Goal: Task Accomplishment & Management: Use online tool/utility

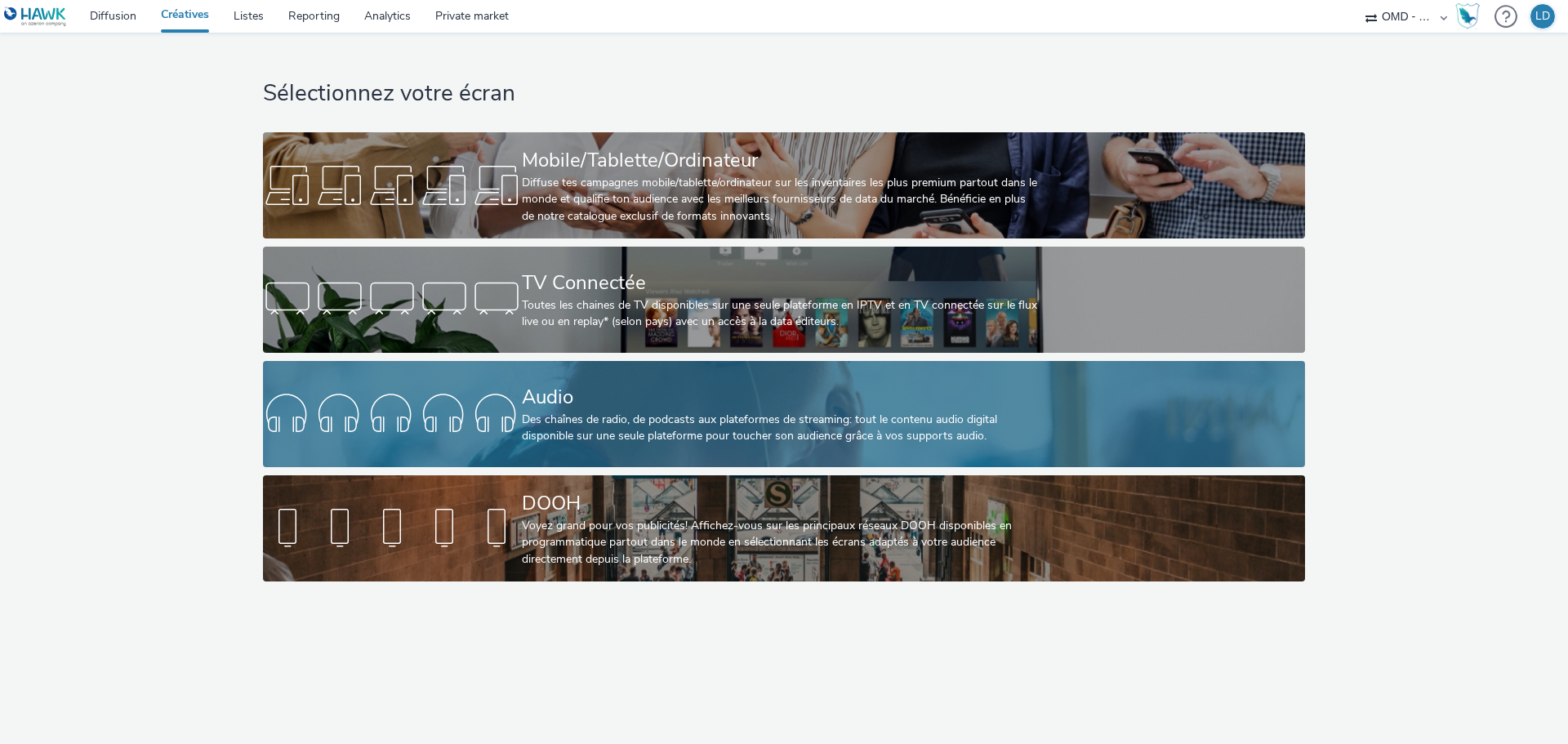
click at [608, 440] on div "Des chaînes de radio, de podcasts aux plateformes de streaming: tout le contenu…" at bounding box center [781, 428] width 518 height 34
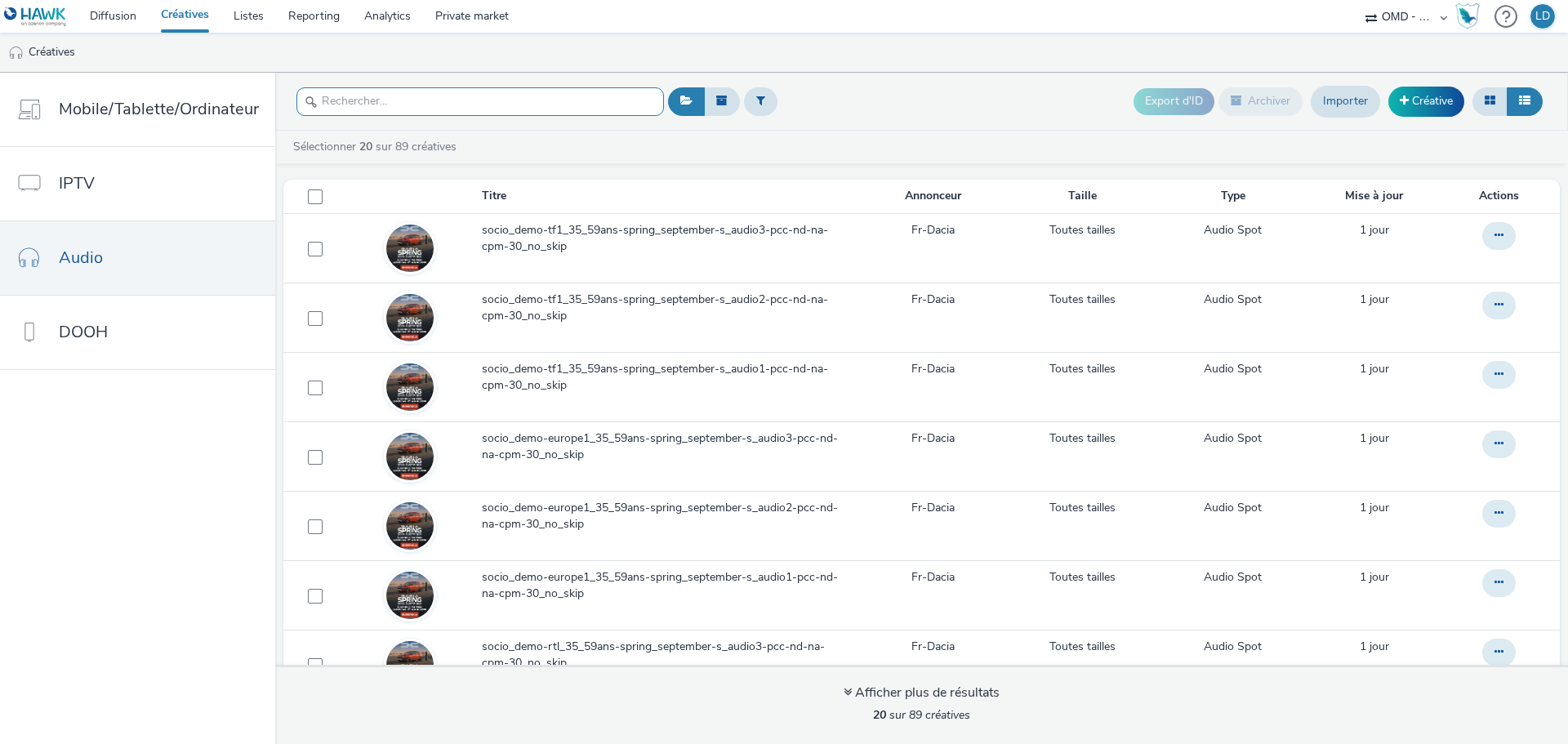
click at [400, 111] on input "text" at bounding box center [480, 101] width 368 height 28
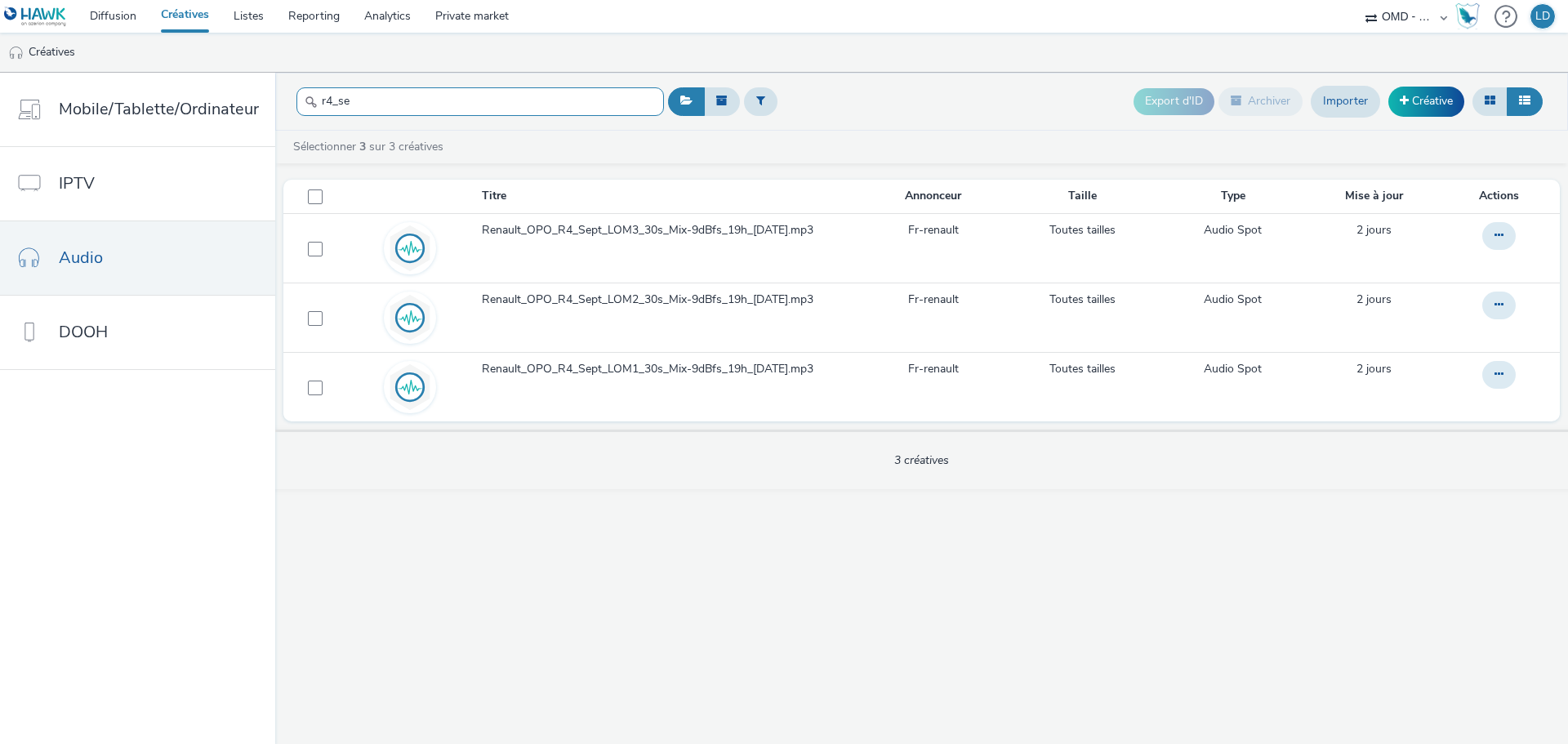
click at [379, 95] on input "r4_se" at bounding box center [480, 101] width 368 height 28
type input "r5_sept"
click at [194, 15] on link "Créatives" at bounding box center [184, 16] width 73 height 33
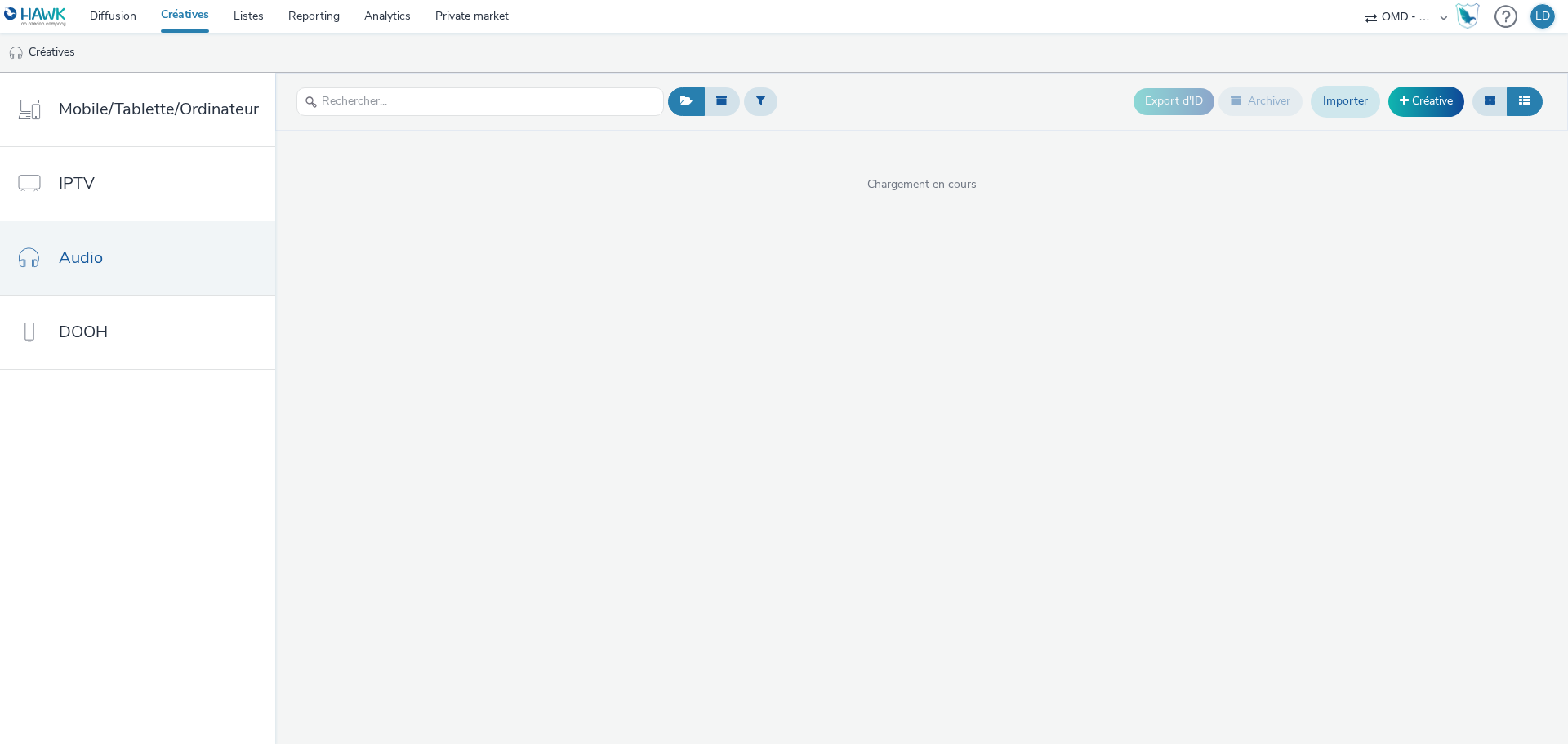
click at [1368, 105] on link "Importer" at bounding box center [1346, 101] width 70 height 31
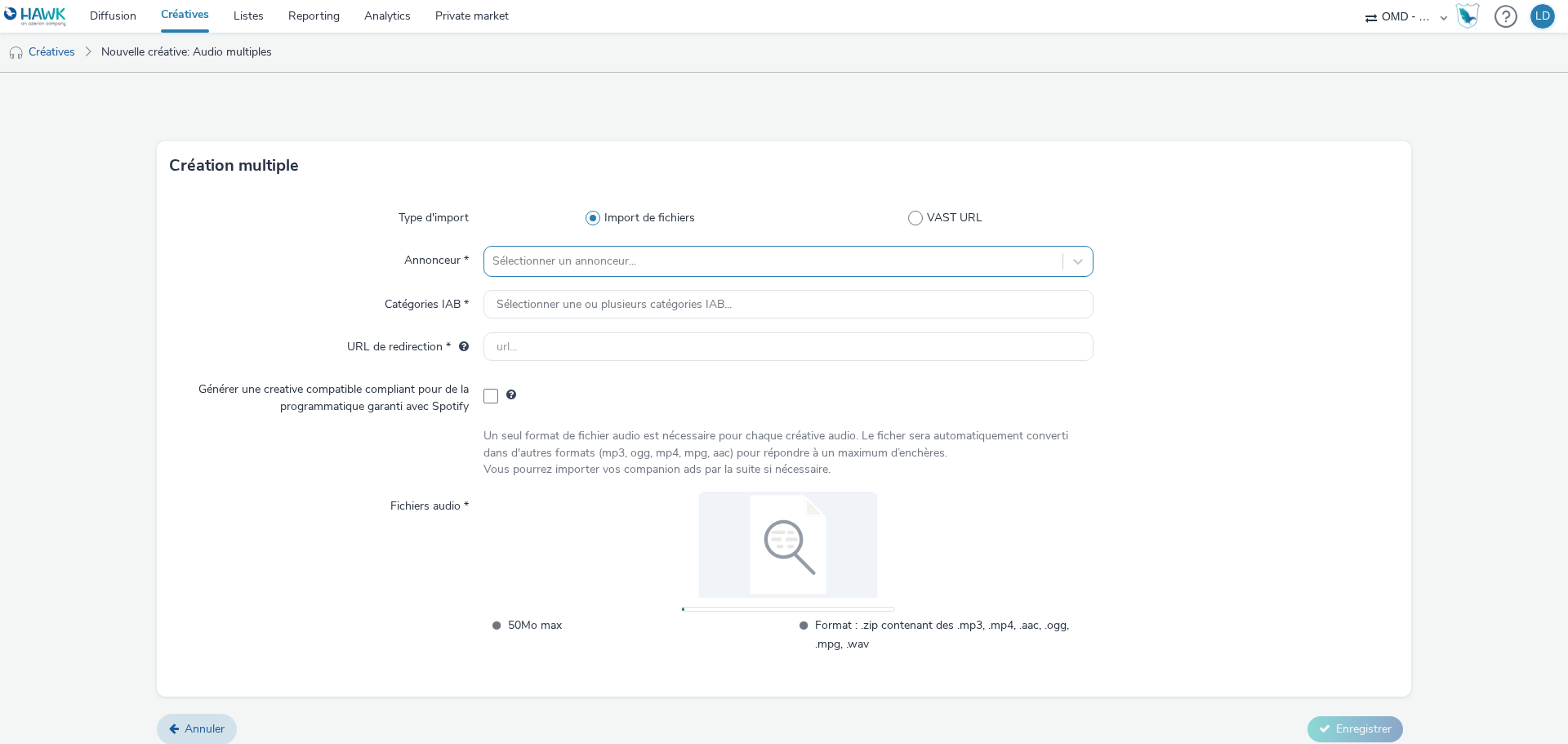
click at [522, 246] on div "Sélectionner un annonceur..." at bounding box center [788, 261] width 610 height 31
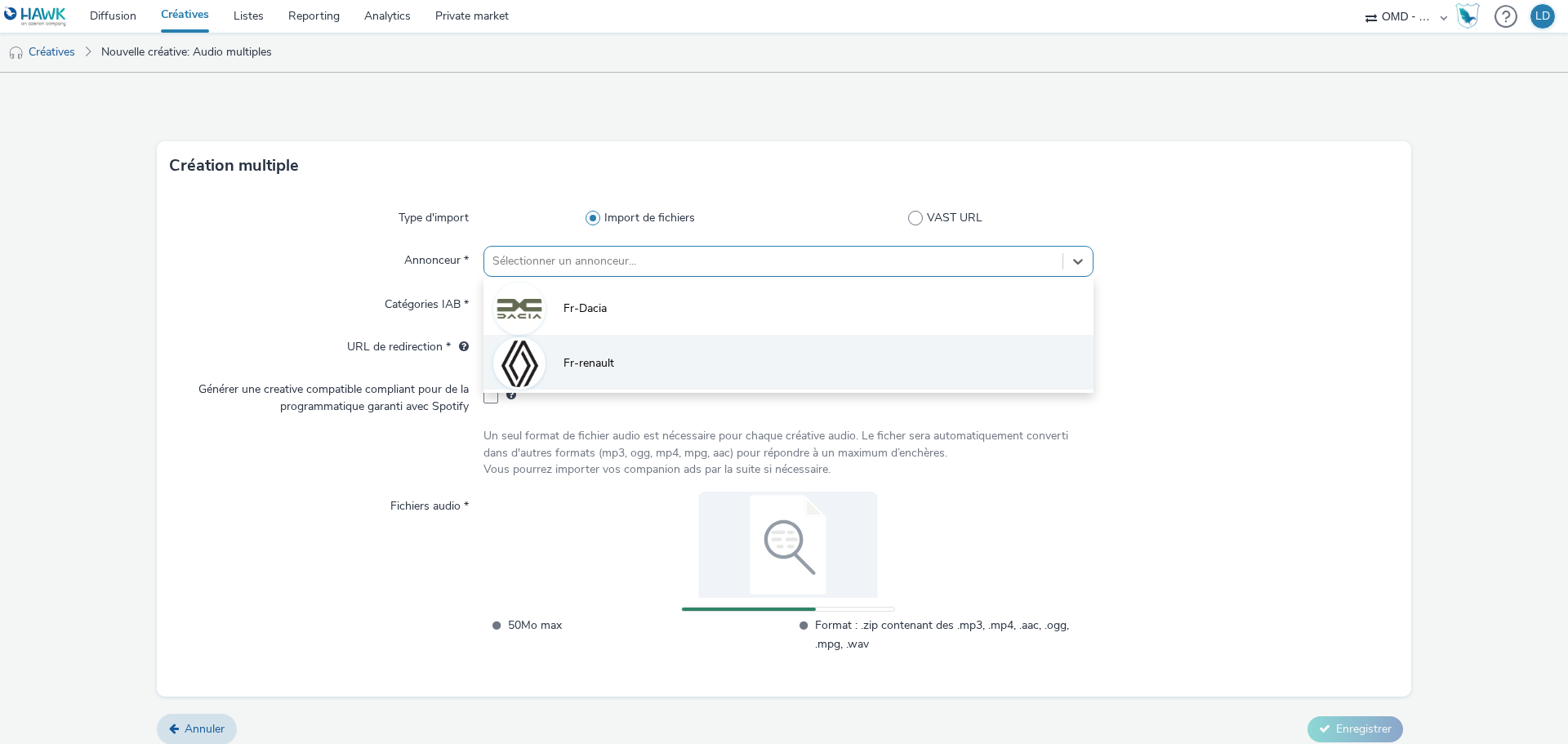
click at [628, 362] on li "Fr-renault" at bounding box center [788, 362] width 610 height 54
type input "[URL][DOMAIN_NAME]"
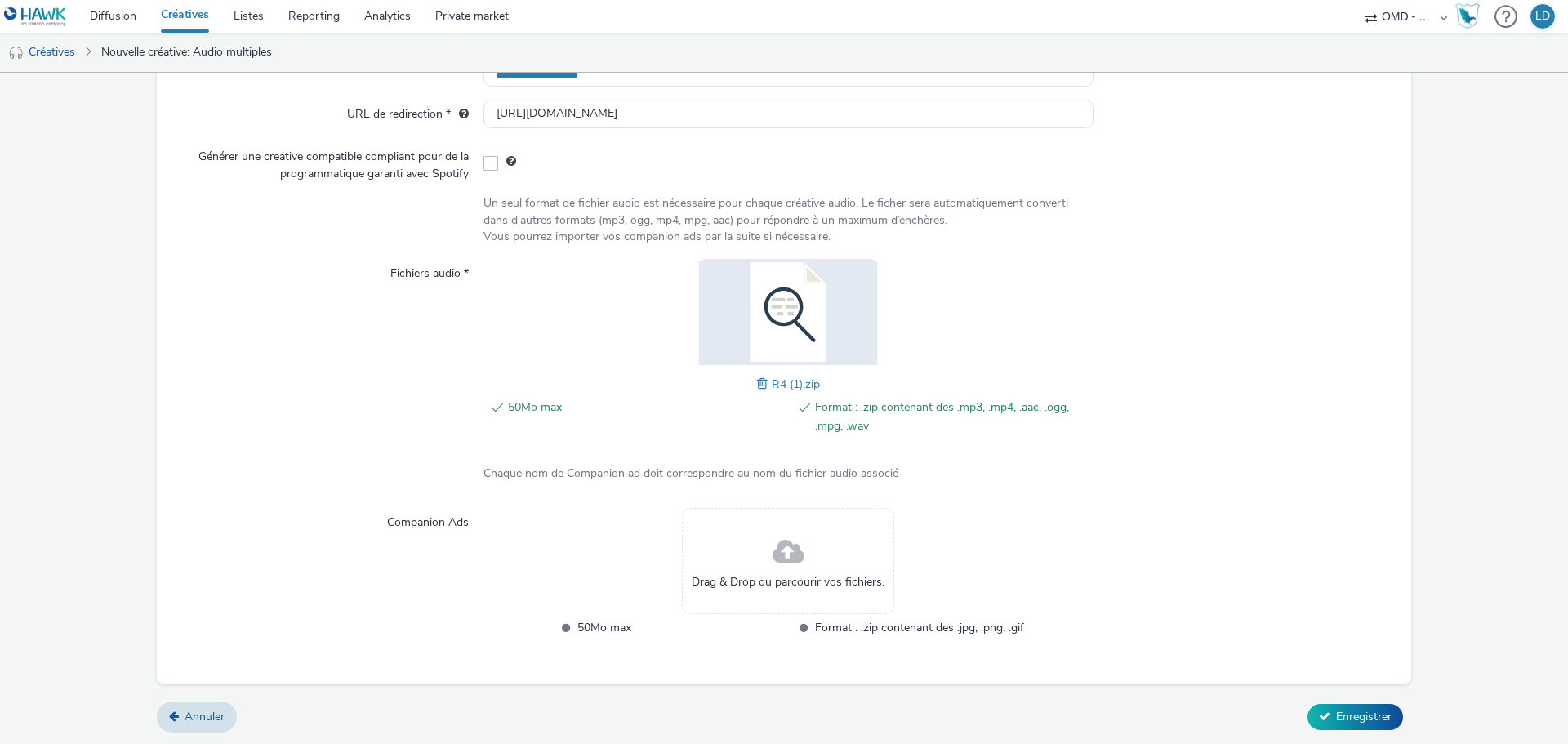
scroll to position [244, 0]
click at [1360, 708] on span "Enregistrer" at bounding box center [1363, 716] width 55 height 16
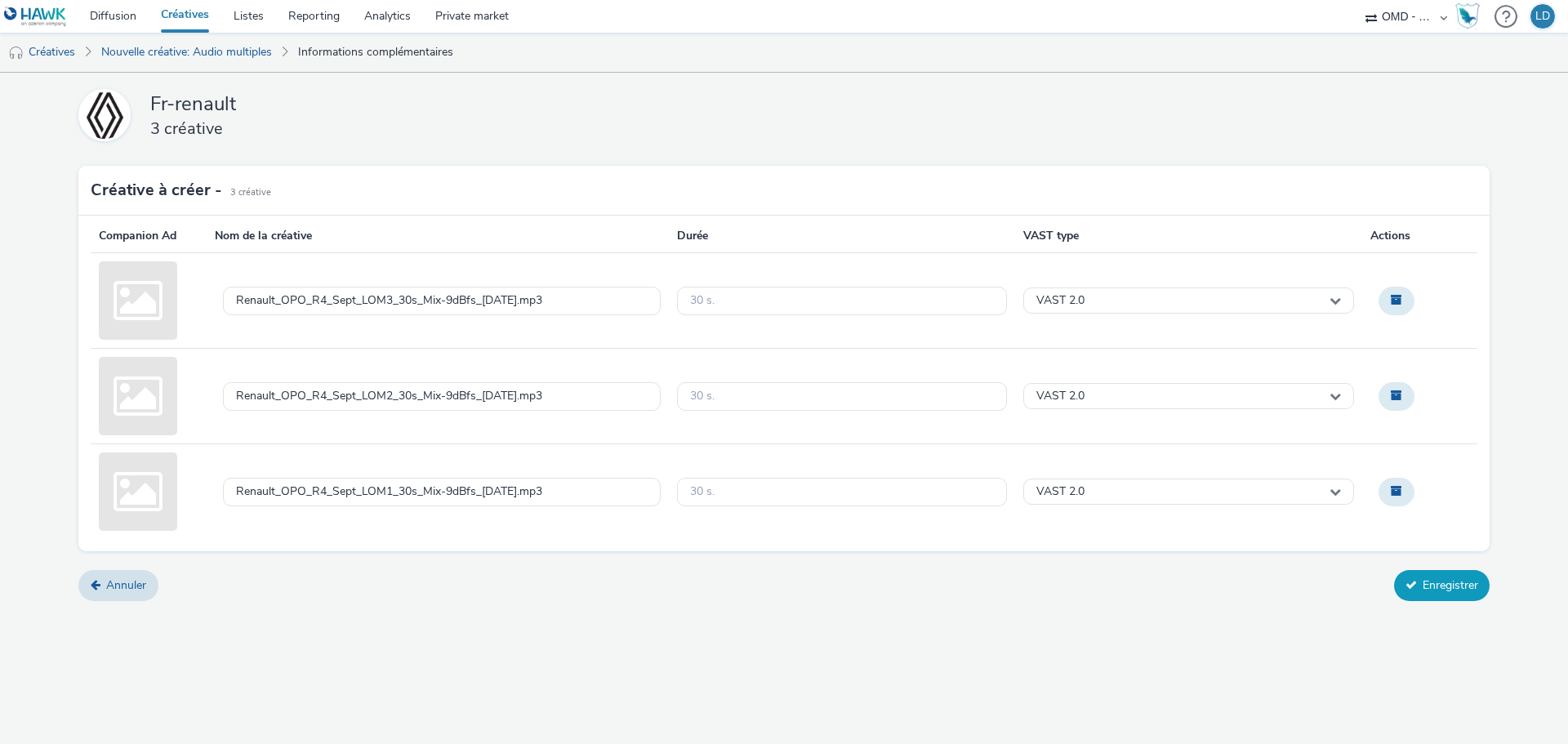
click at [1431, 584] on button "Enregistrer" at bounding box center [1442, 585] width 95 height 31
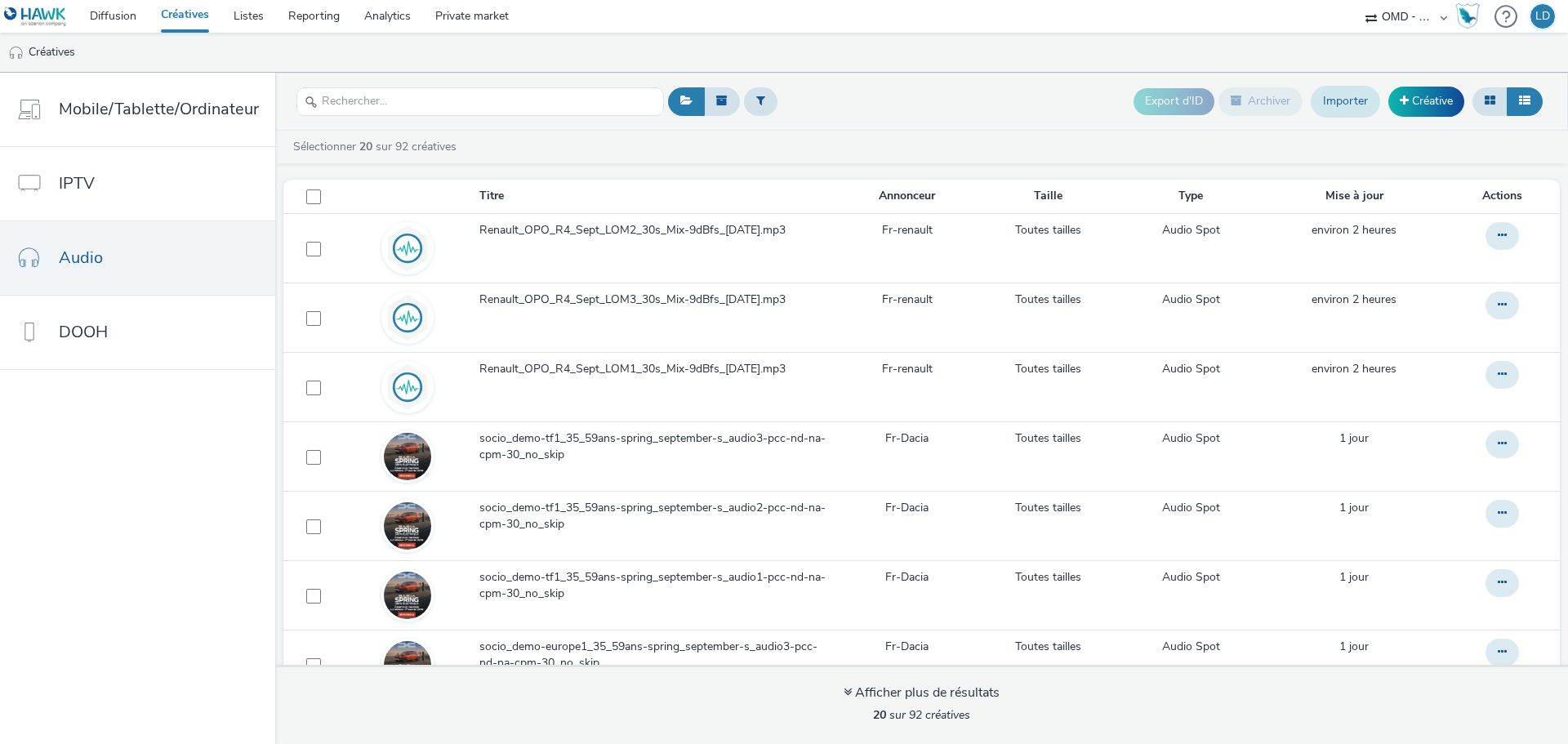
click at [1355, 110] on link "Importer" at bounding box center [1346, 101] width 70 height 31
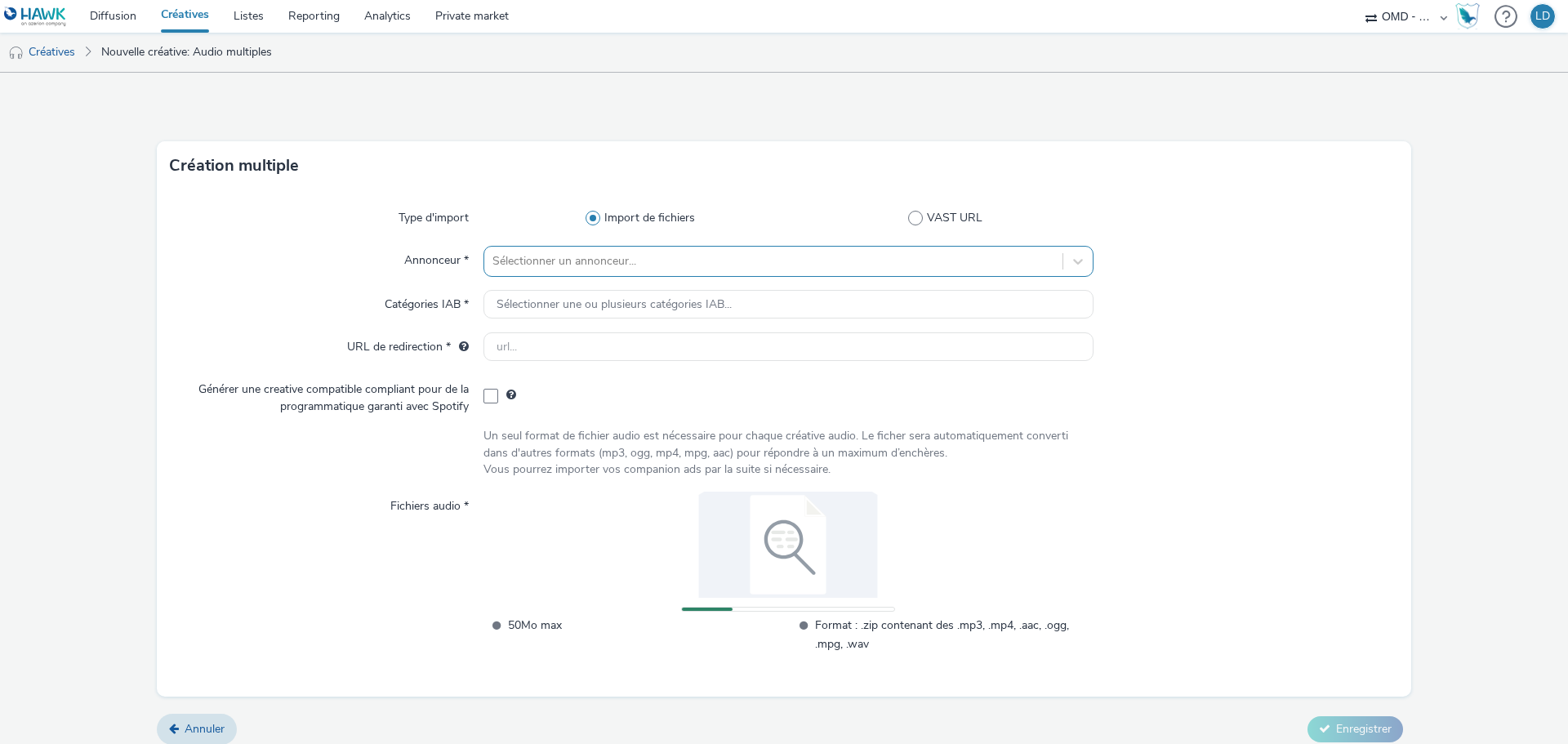
click at [569, 273] on div "Sélectionner un annonceur..." at bounding box center [773, 261] width 578 height 26
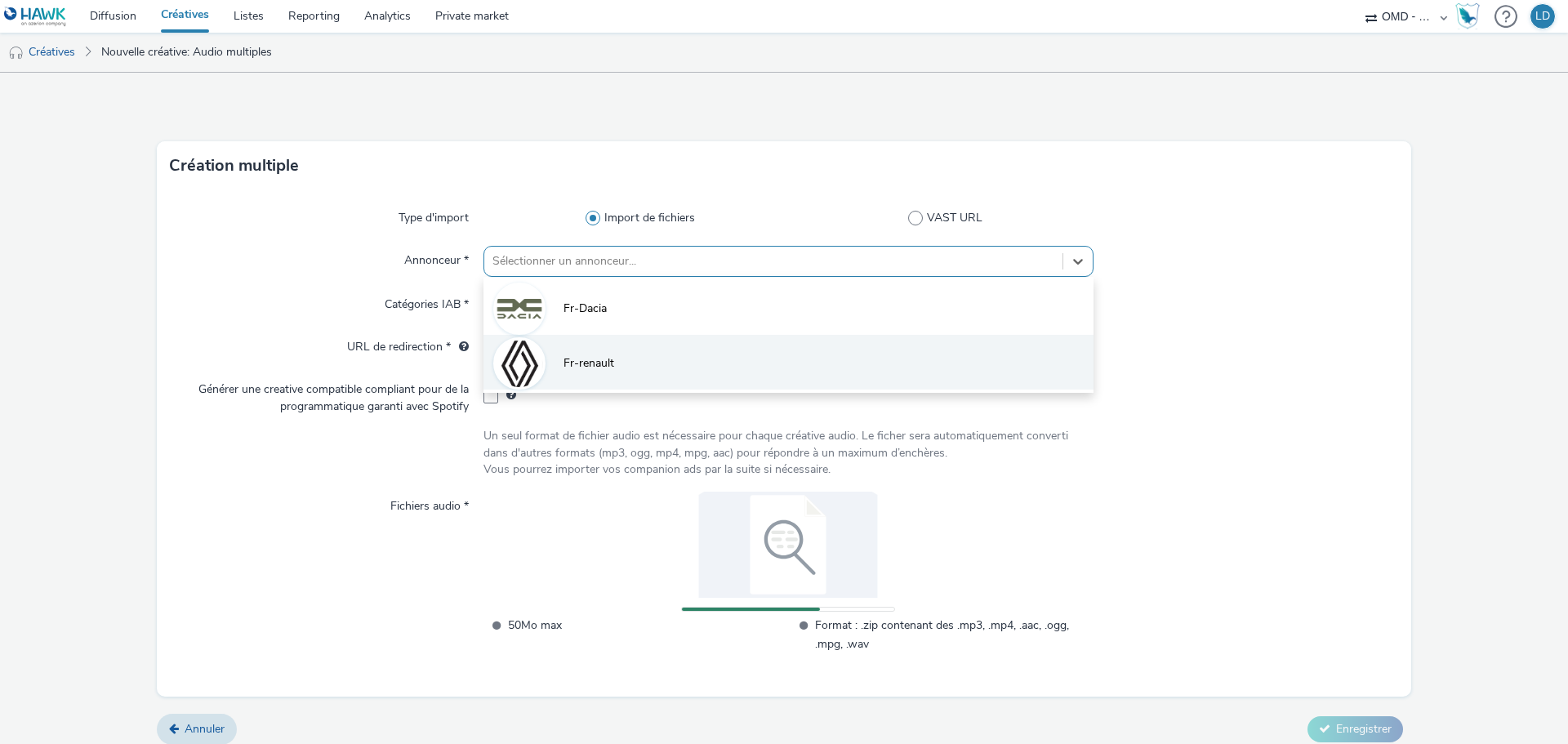
click at [580, 366] on span "Fr-renault" at bounding box center [589, 363] width 50 height 16
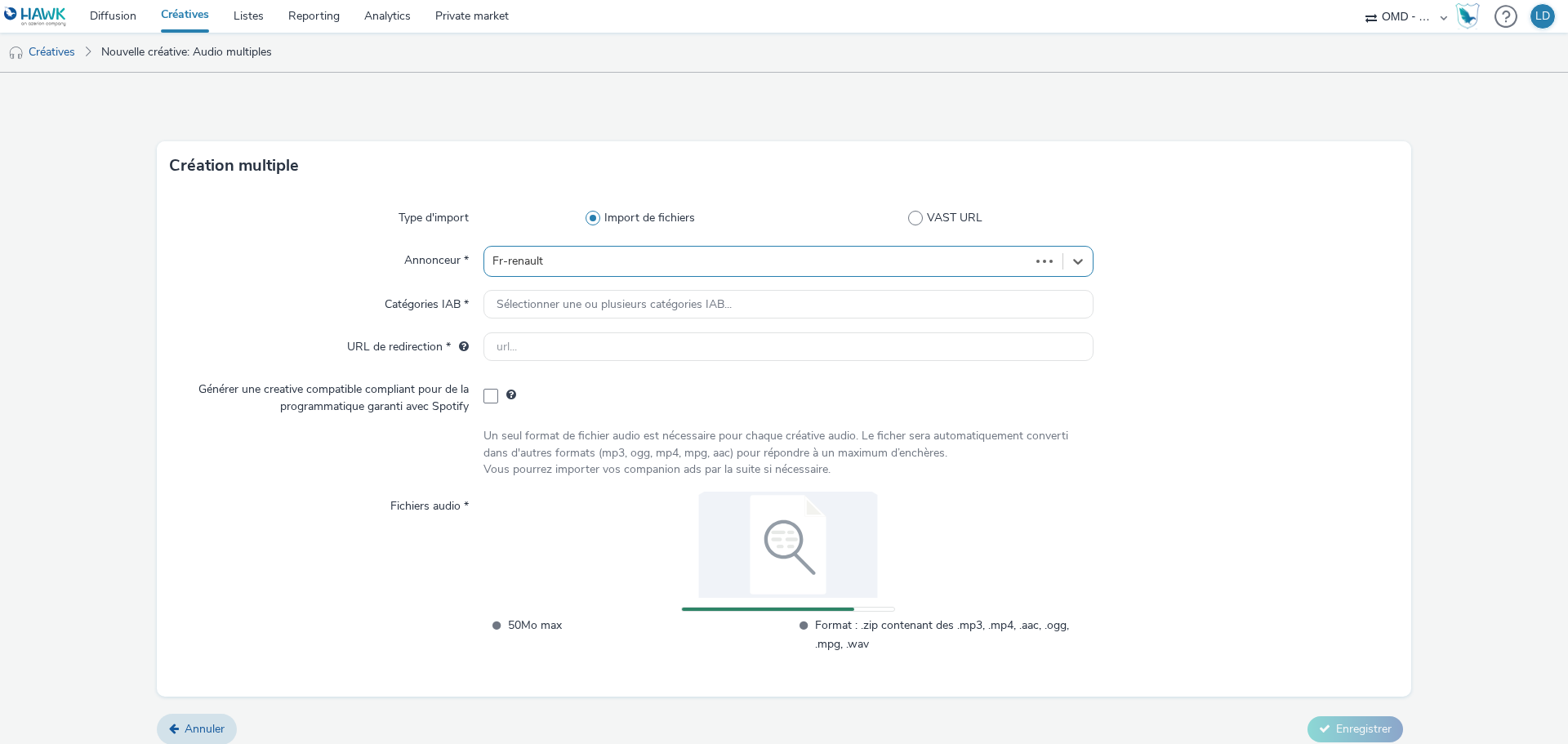
type input "[URL][DOMAIN_NAME]"
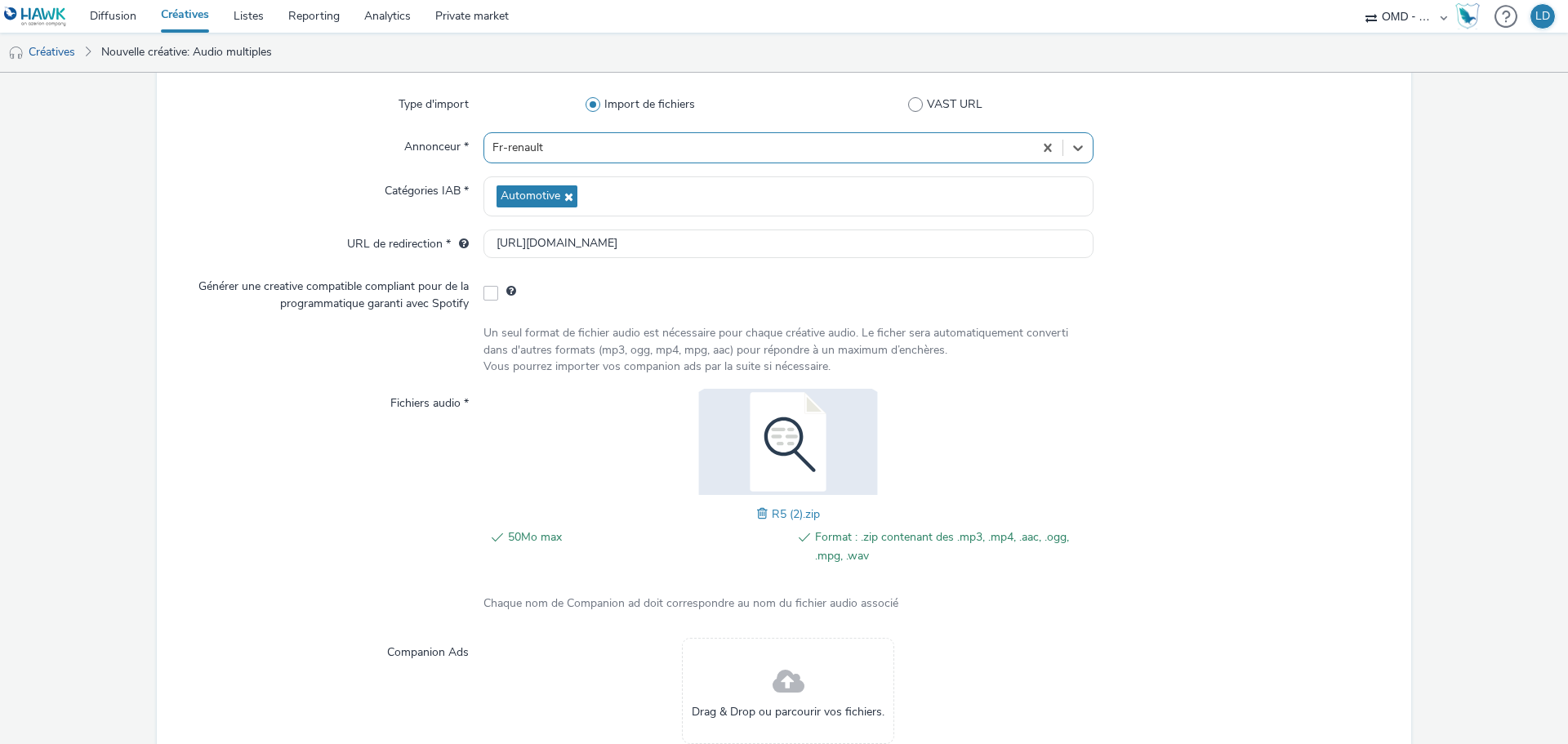
scroll to position [244, 0]
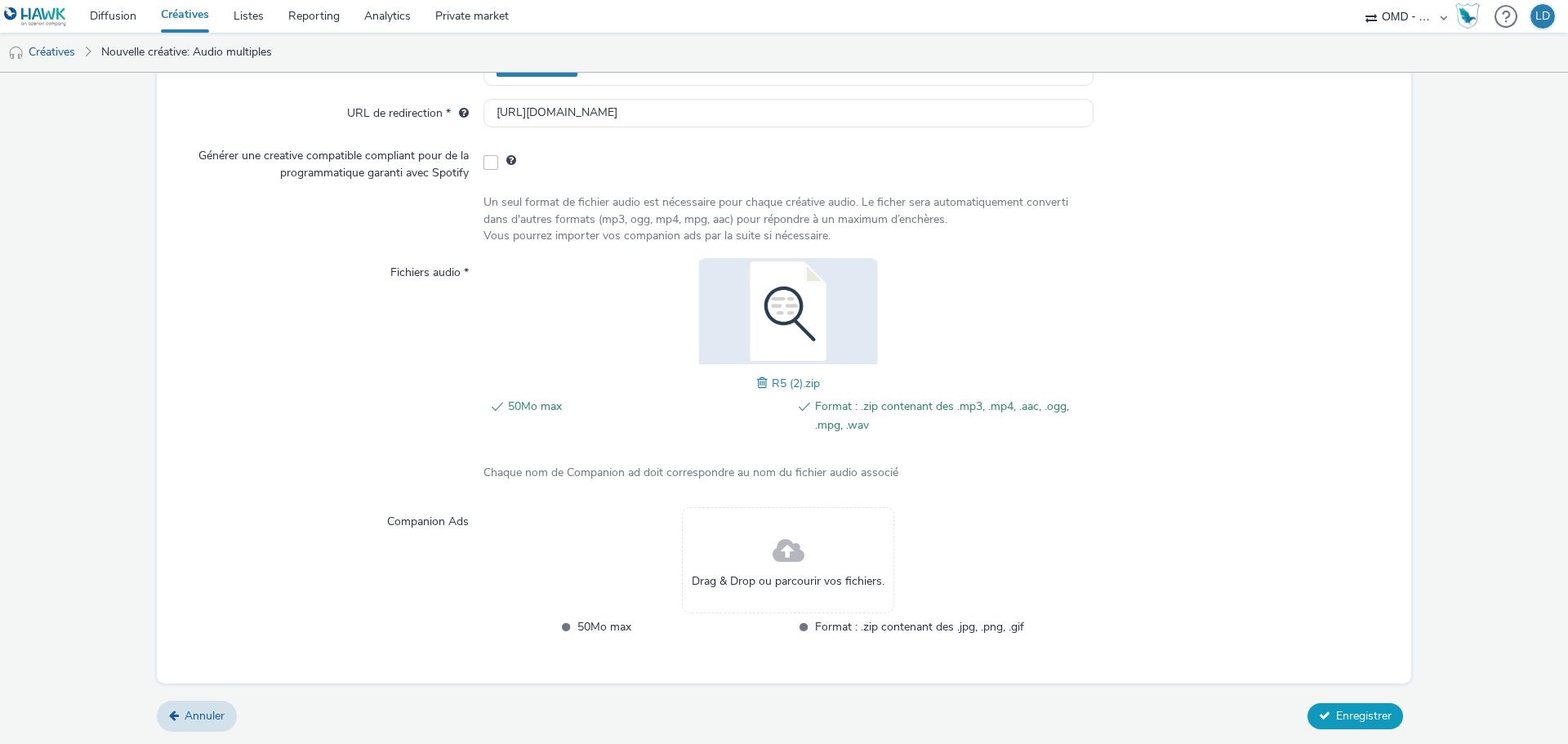
click at [1338, 708] on span "Enregistrer" at bounding box center [1363, 716] width 55 height 16
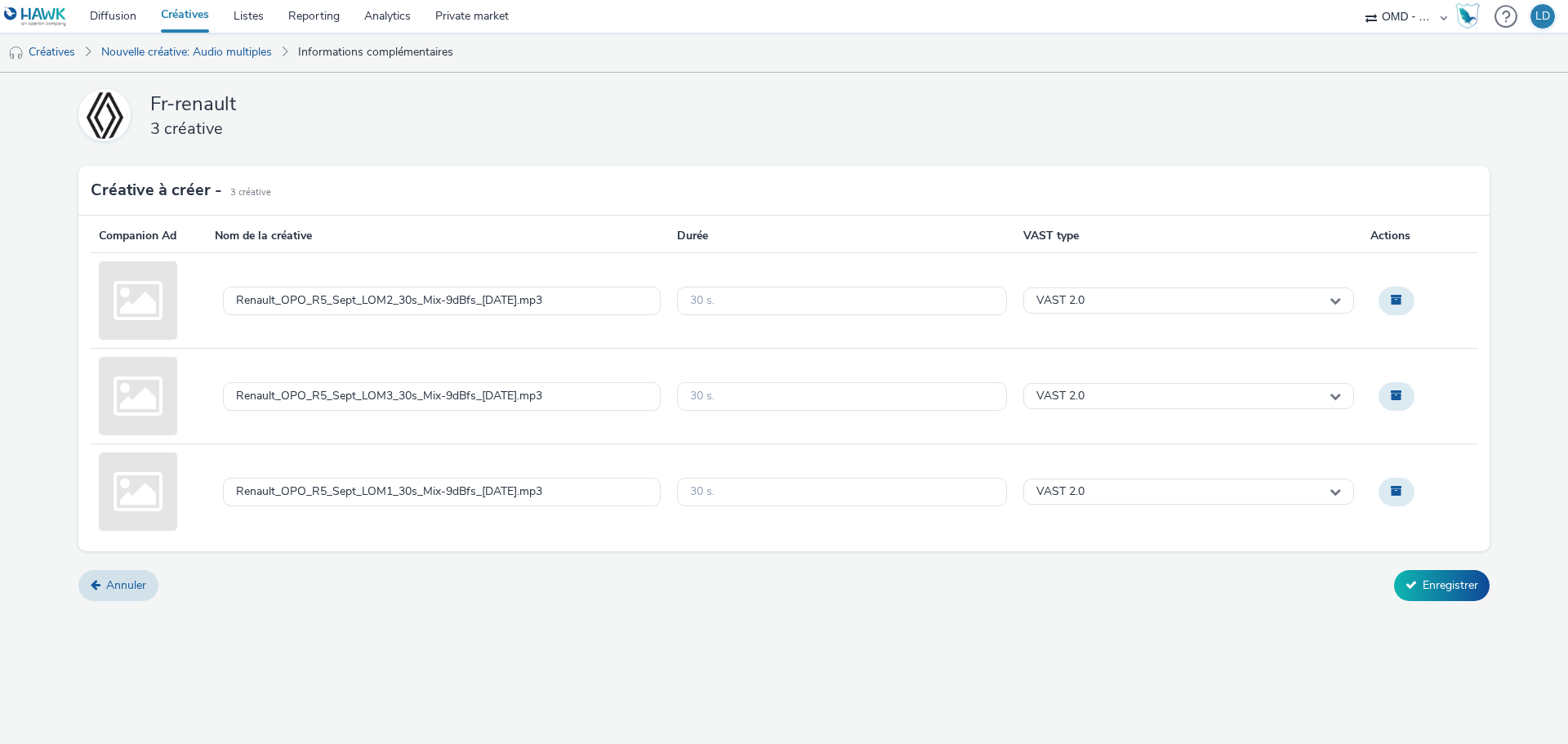
click at [1489, 589] on div "Fr-renault 3 créative Créative à créer - 3 Créative Companion Ad Nom de la créa…" at bounding box center [784, 340] width 1568 height 536
click at [1469, 590] on button "Enregistrer" at bounding box center [1442, 585] width 95 height 31
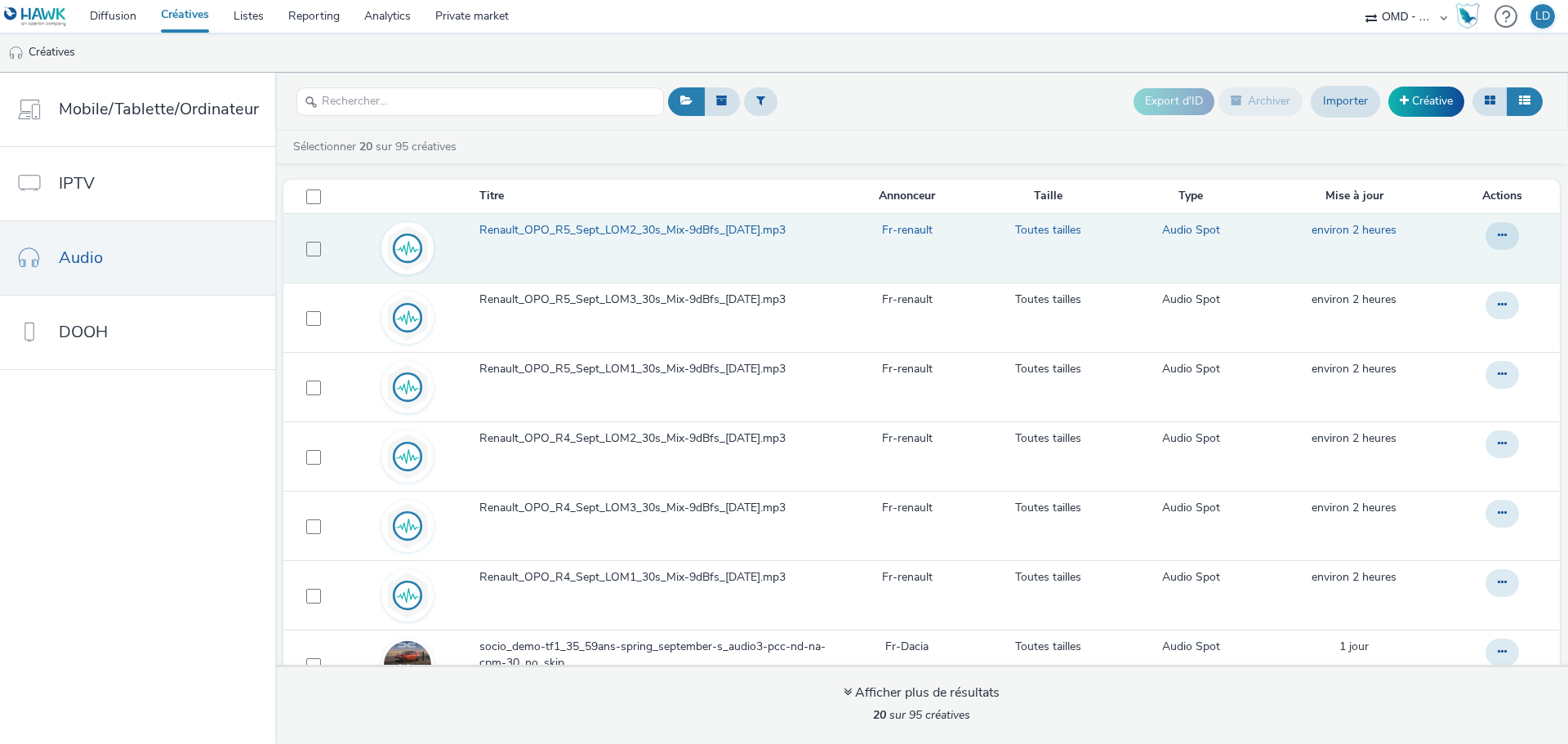
click at [318, 253] on td at bounding box center [310, 248] width 54 height 70
click at [307, 249] on span at bounding box center [313, 248] width 15 height 15
checkbox input "true"
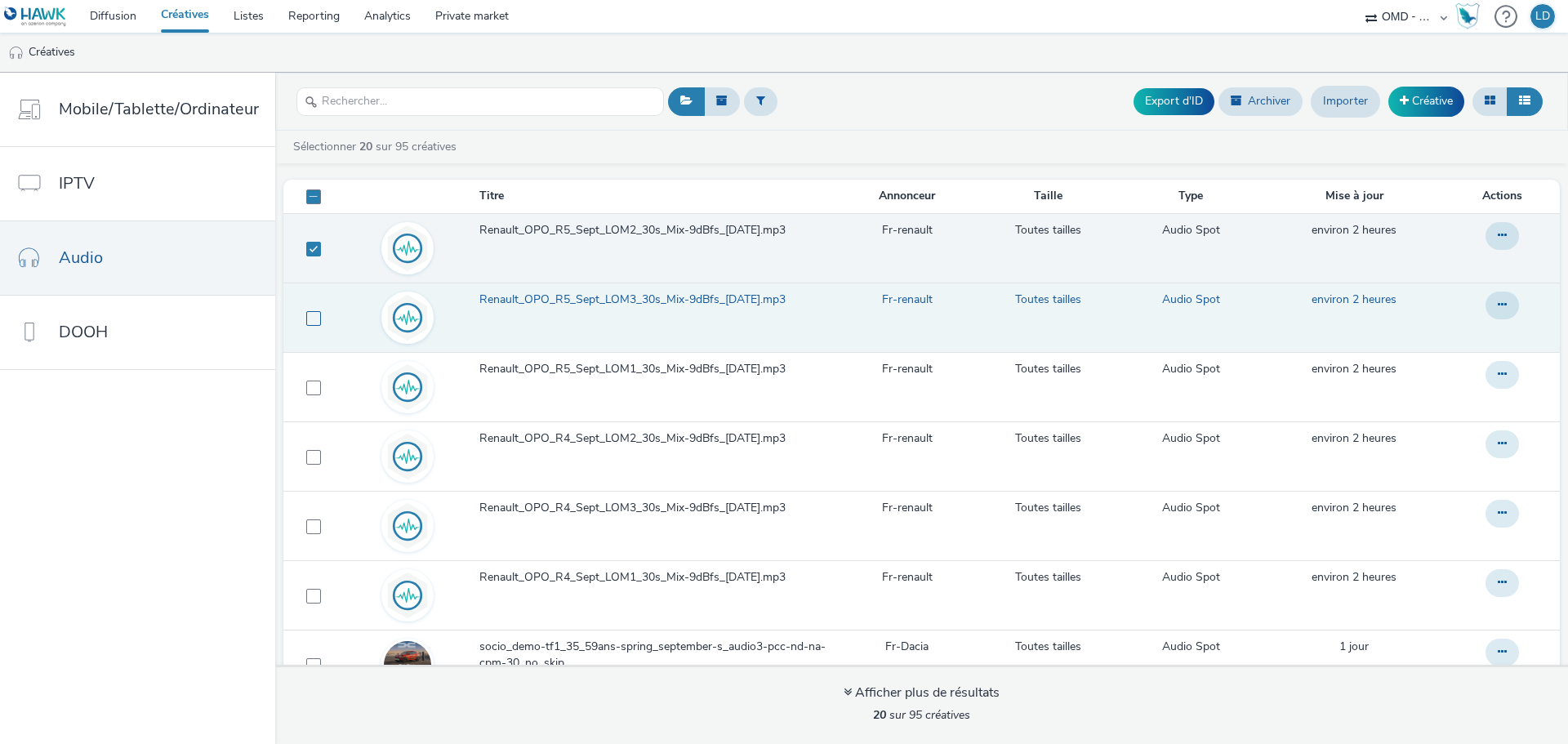
click at [314, 313] on span at bounding box center [313, 318] width 15 height 15
checkbox input "true"
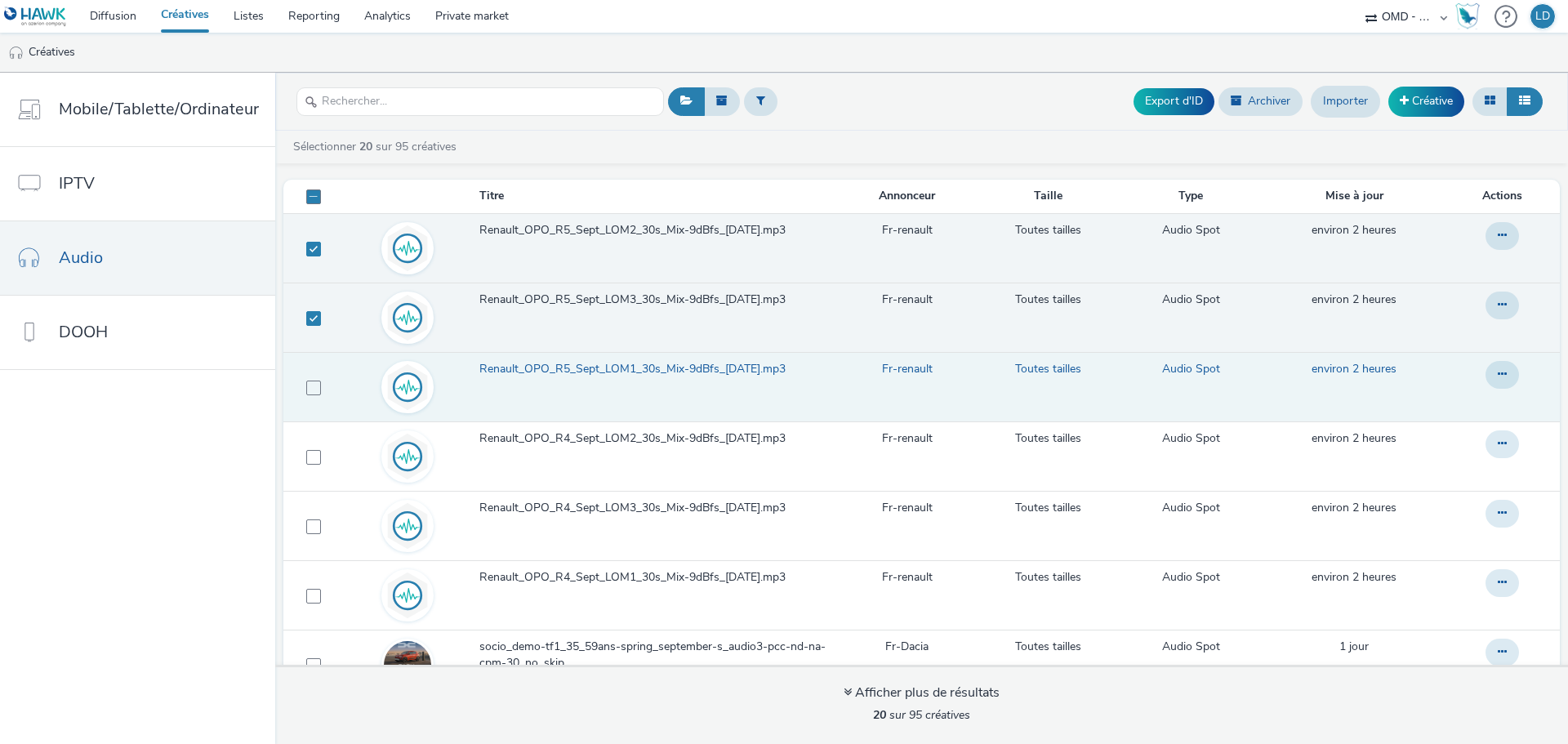
click at [311, 398] on td at bounding box center [310, 387] width 54 height 70
click at [310, 386] on span at bounding box center [313, 387] width 15 height 15
checkbox input "true"
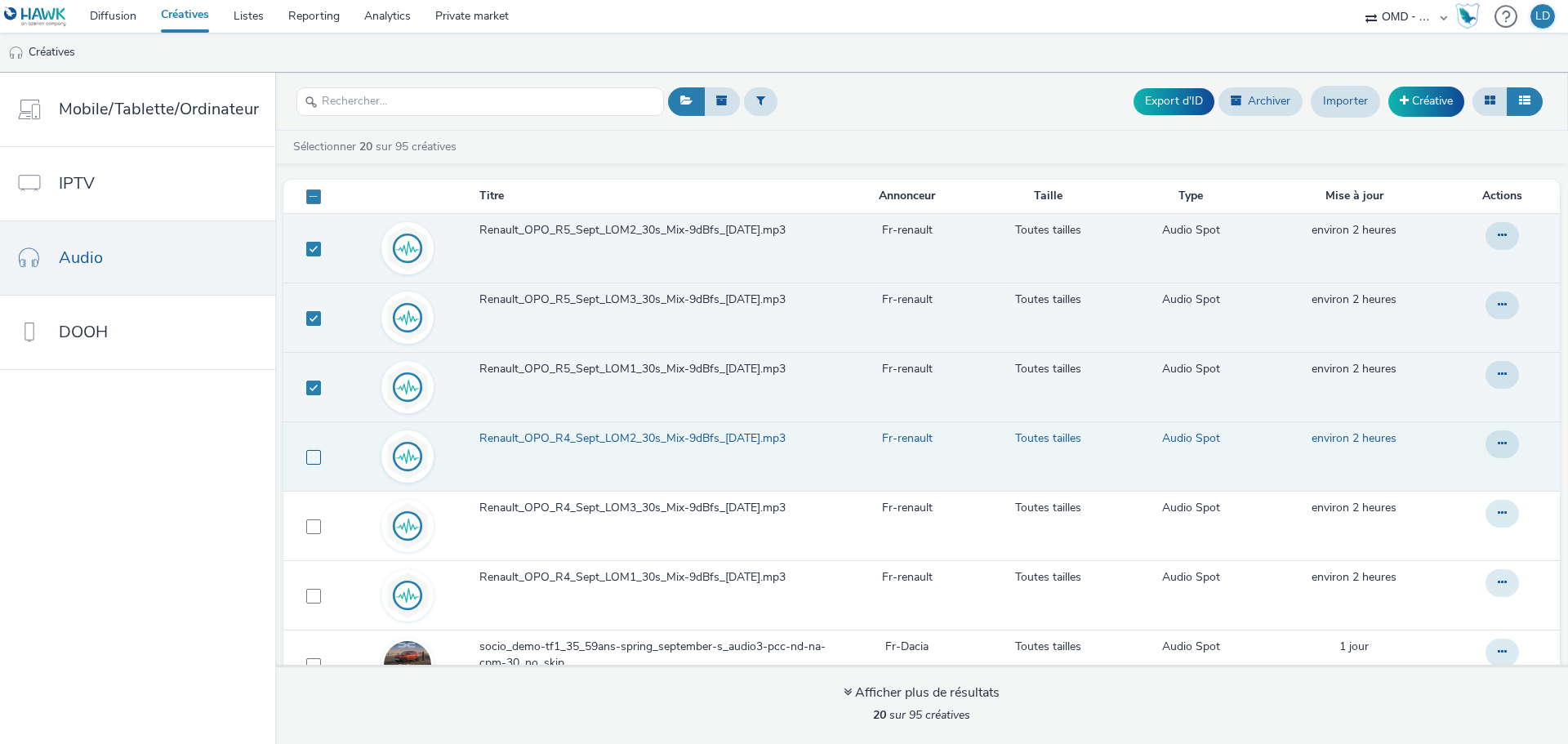
click at [314, 456] on span at bounding box center [313, 457] width 15 height 15
checkbox input "true"
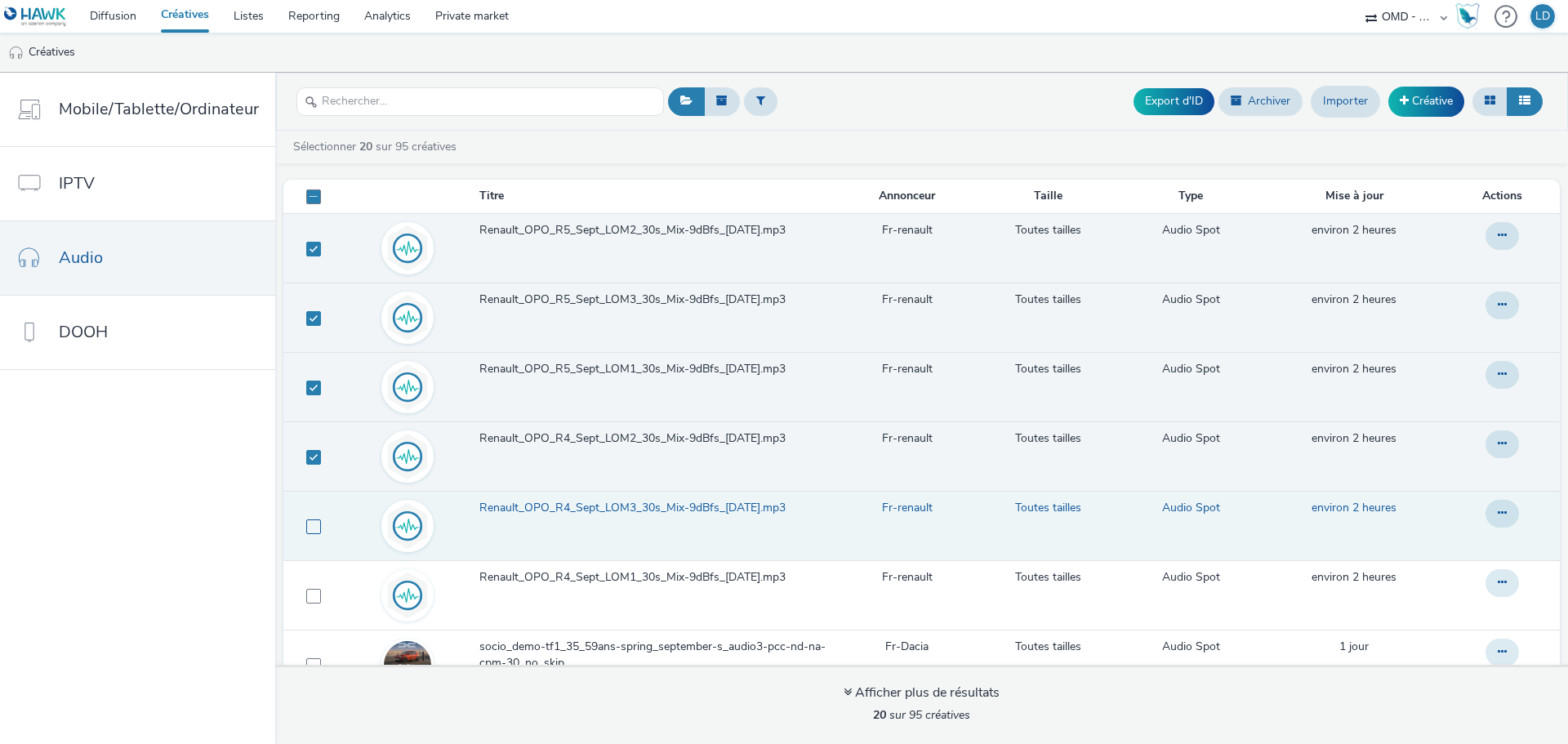
click at [310, 532] on span at bounding box center [313, 526] width 15 height 15
checkbox input "true"
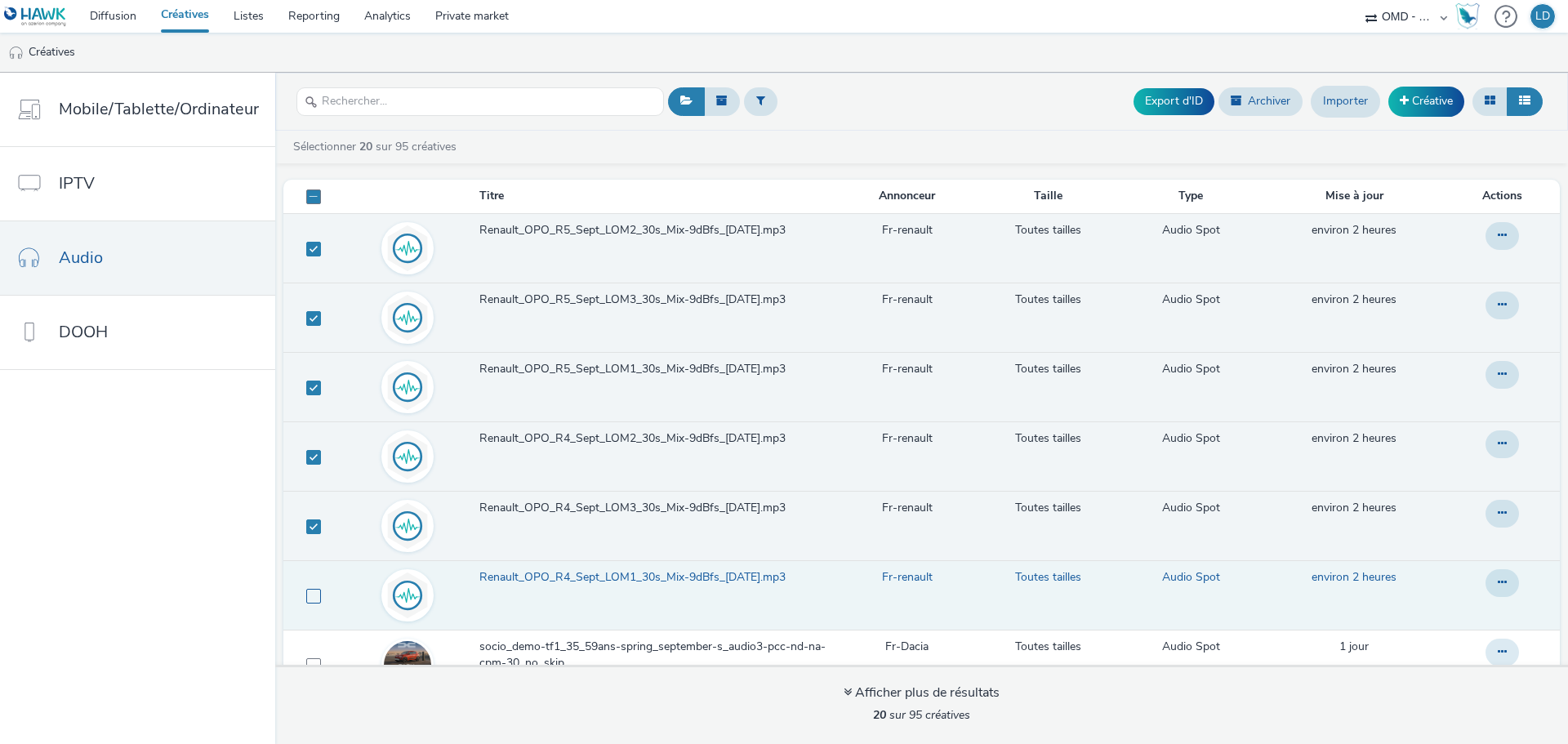
click at [310, 598] on span at bounding box center [313, 596] width 15 height 15
checkbox input "true"
click at [1145, 105] on button "Export d'ID" at bounding box center [1173, 101] width 81 height 26
checkbox input "false"
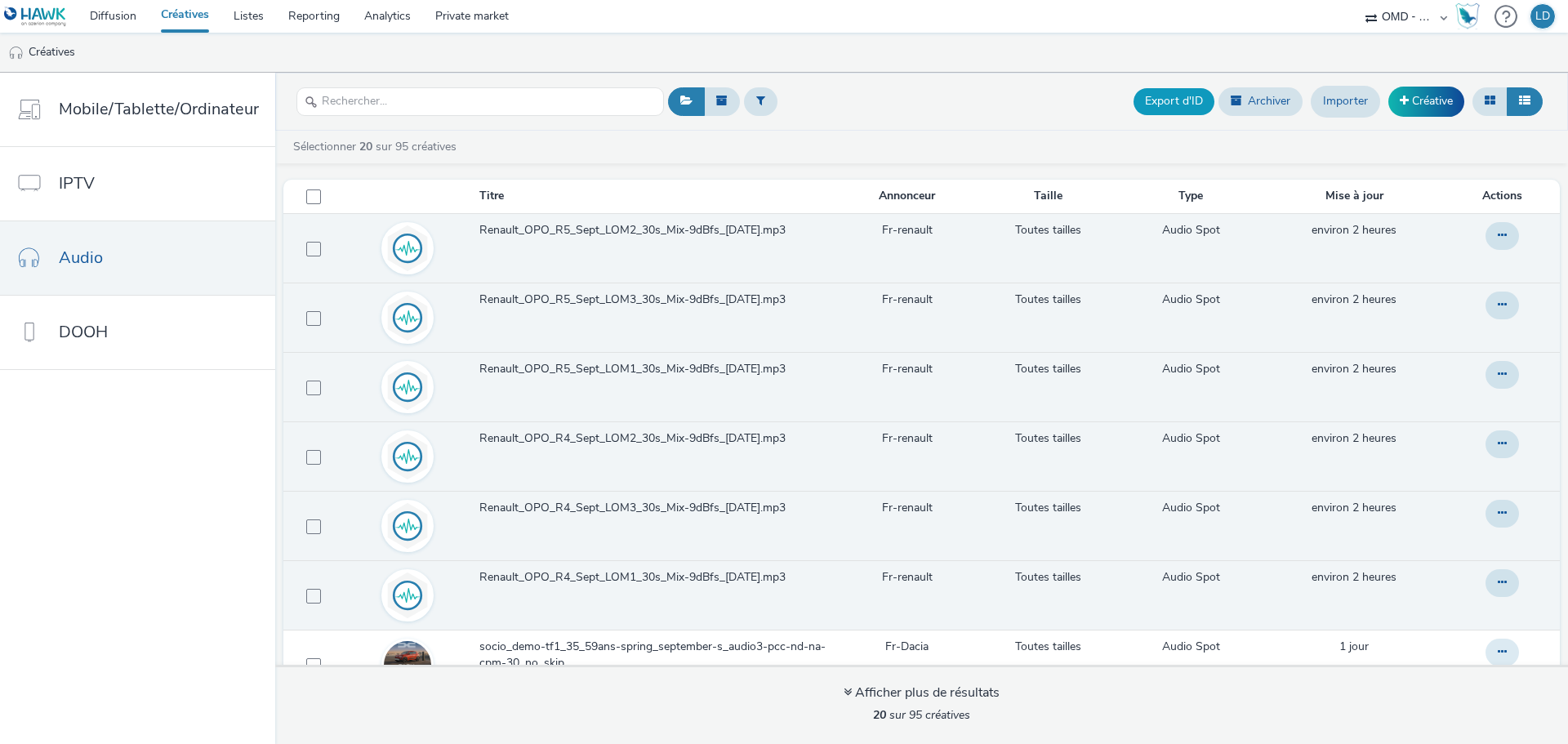
checkbox input "false"
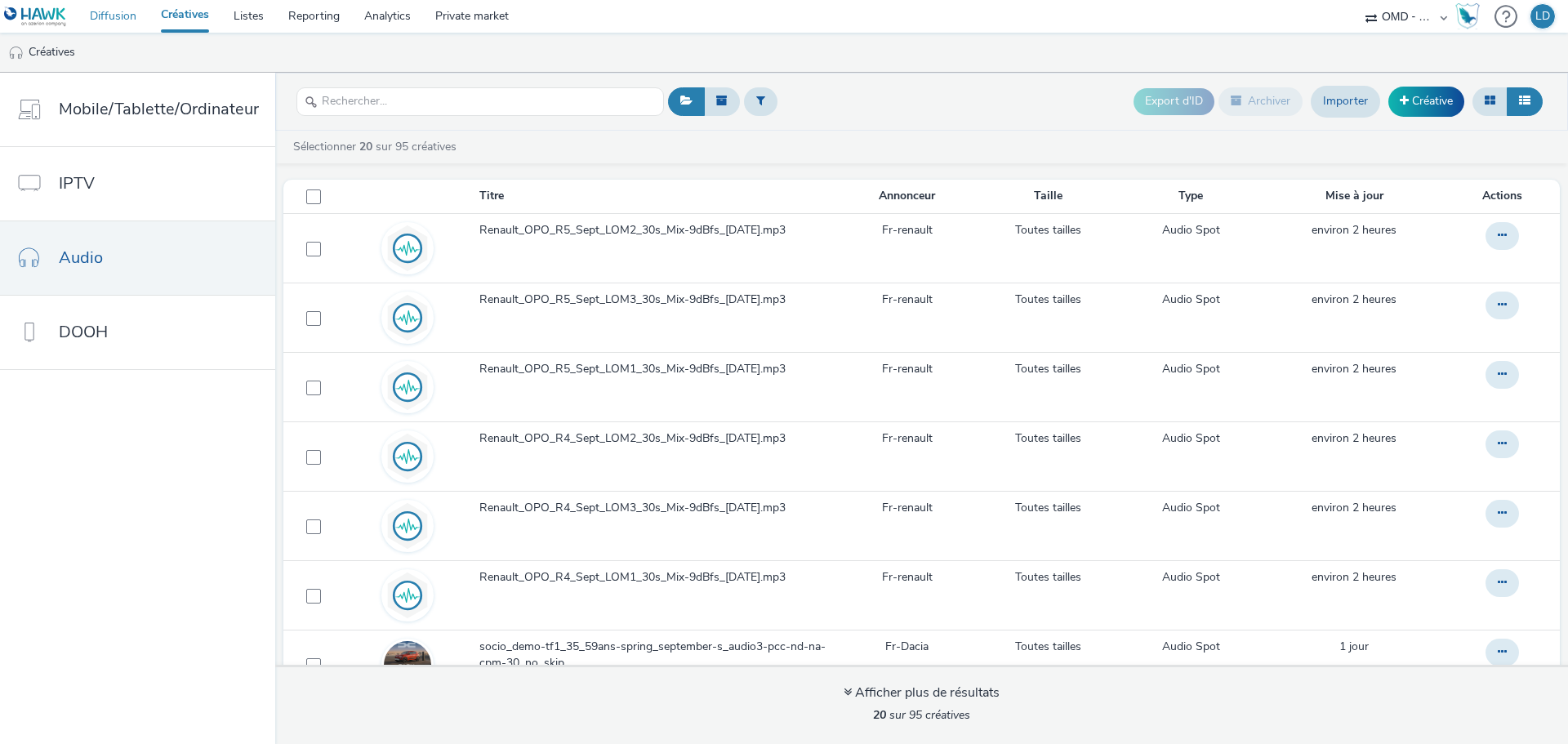
click at [134, 12] on link "Diffusion" at bounding box center [113, 16] width 71 height 33
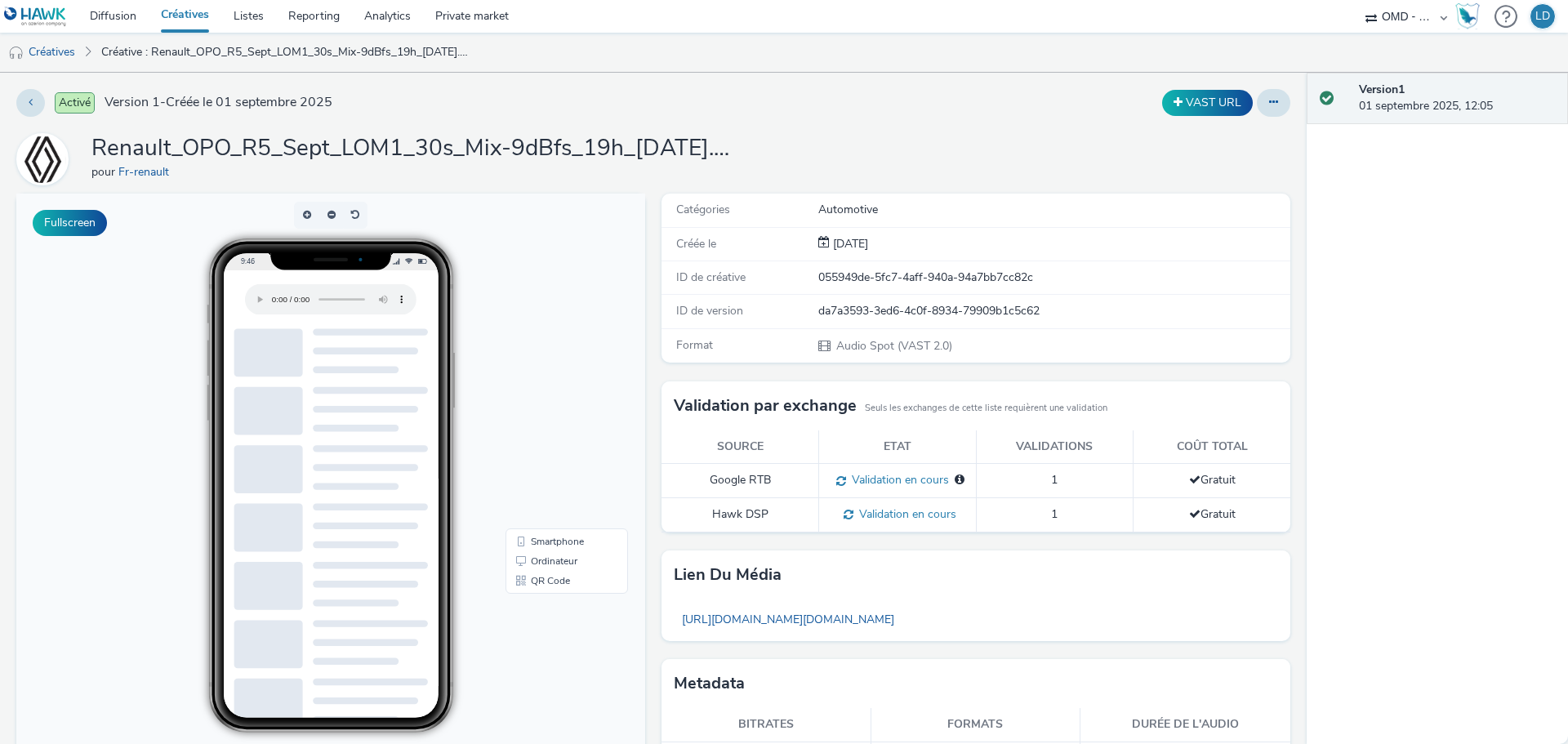
click at [719, 152] on h1 "Renault_OPO_R5_Sept_LOM1_30s_Mix-9dBfs_19h_[DATE].mp3" at bounding box center [417, 148] width 653 height 31
click at [1266, 107] on button at bounding box center [1273, 103] width 34 height 28
click at [1203, 127] on link "Modifier" at bounding box center [1229, 136] width 122 height 33
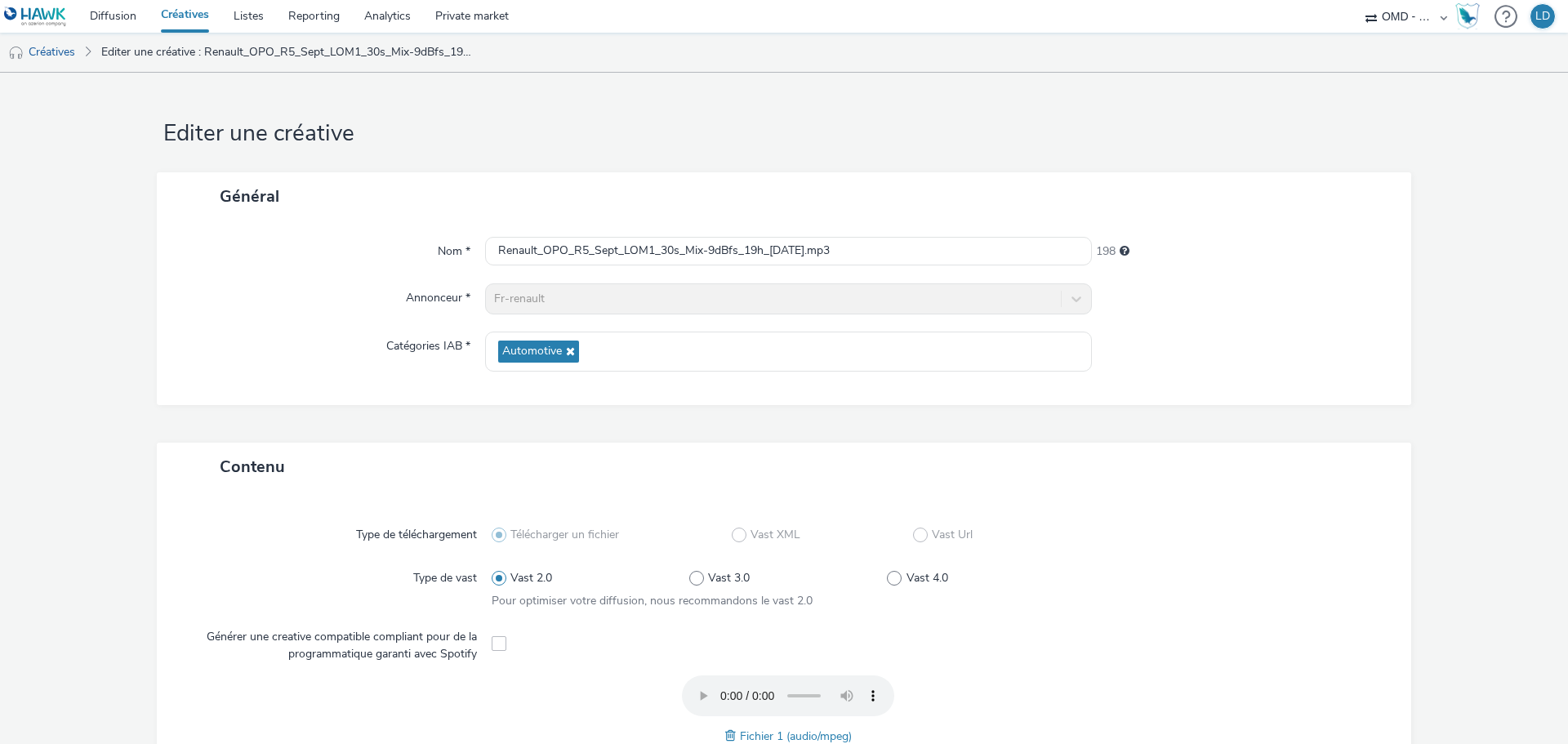
click at [181, 23] on link "Créatives" at bounding box center [184, 16] width 73 height 33
